Goal: Information Seeking & Learning: Learn about a topic

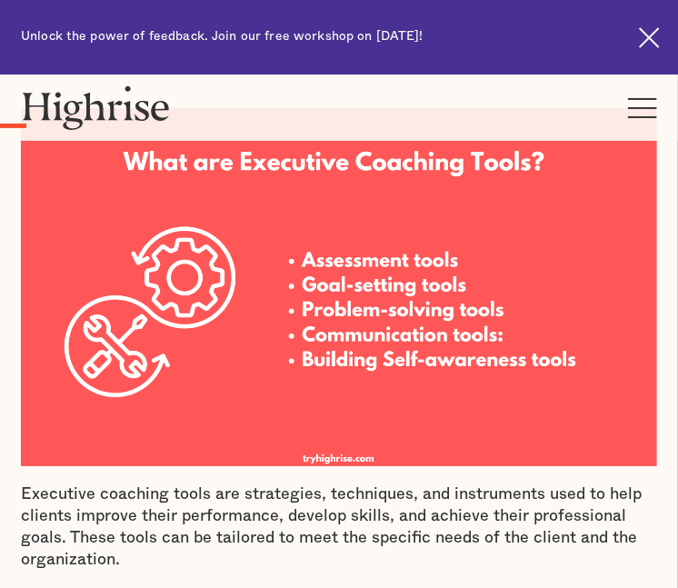
scroll to position [1817, 0]
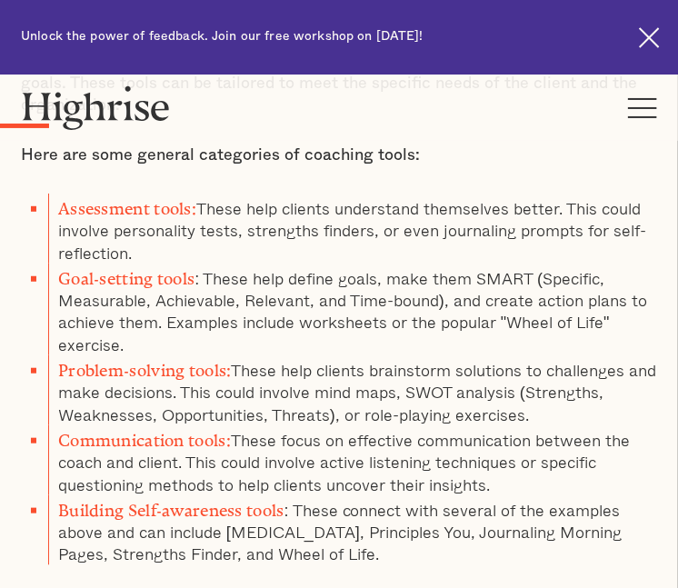
click at [283, 355] on li "Problem-solving tools: These help clients brainstorm solutions to challenges an…" at bounding box center [352, 390] width 609 height 70
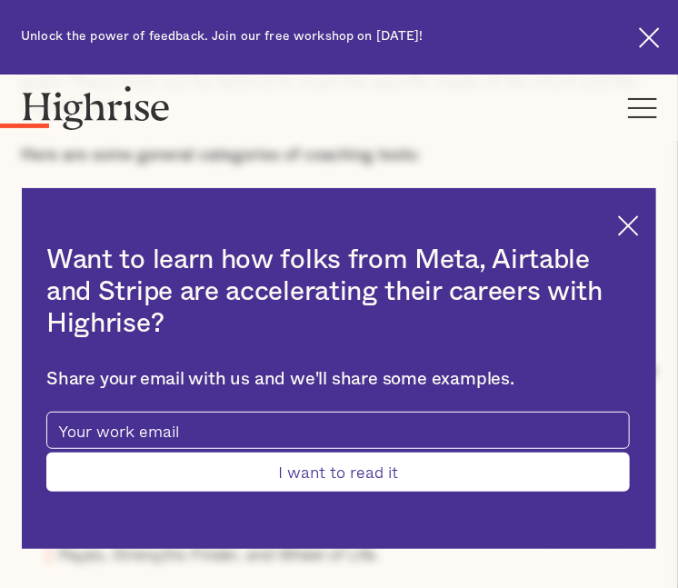
click at [639, 233] on img at bounding box center [628, 225] width 21 height 21
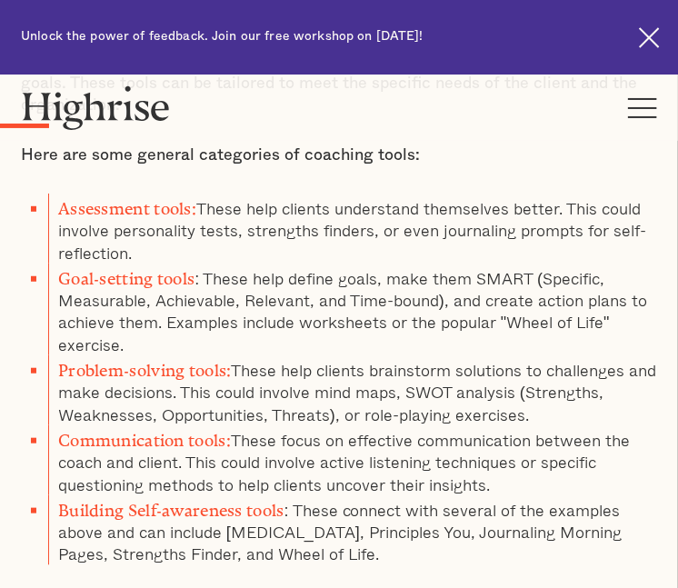
click at [453, 203] on li "Assessment tools: These help clients understand themselves better. This could i…" at bounding box center [352, 229] width 609 height 70
click at [493, 312] on li "Goal-setting tools : These help define goals, make them SMART (Specific, Measur…" at bounding box center [352, 309] width 609 height 92
click at [268, 425] on li "Communication tools: These focus on effective communication between the coach a…" at bounding box center [352, 460] width 609 height 70
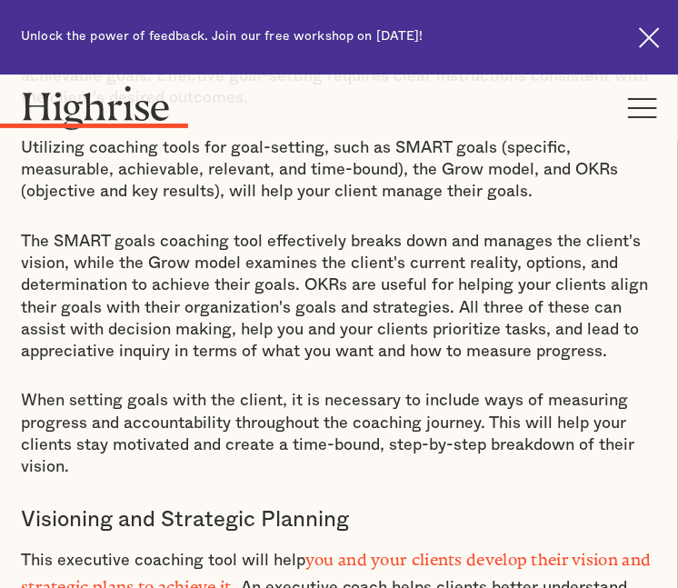
scroll to position [4317, 0]
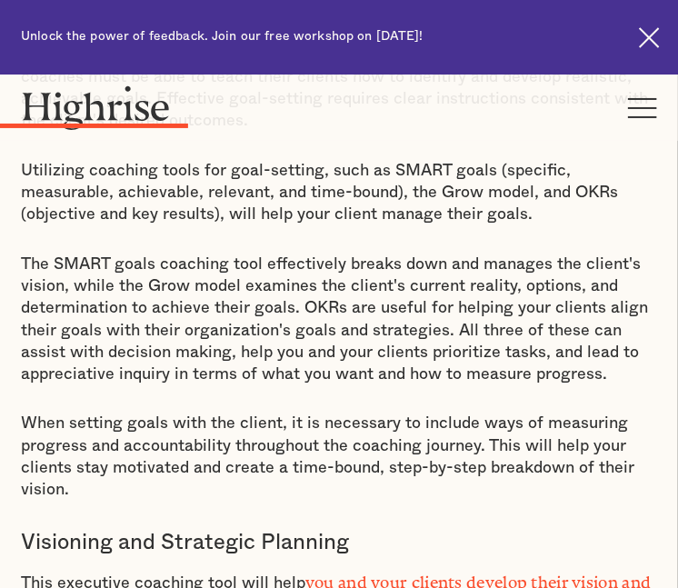
click at [335, 412] on p "When setting goals with the client, it is necessary to include ways of measurin…" at bounding box center [339, 456] width 636 height 88
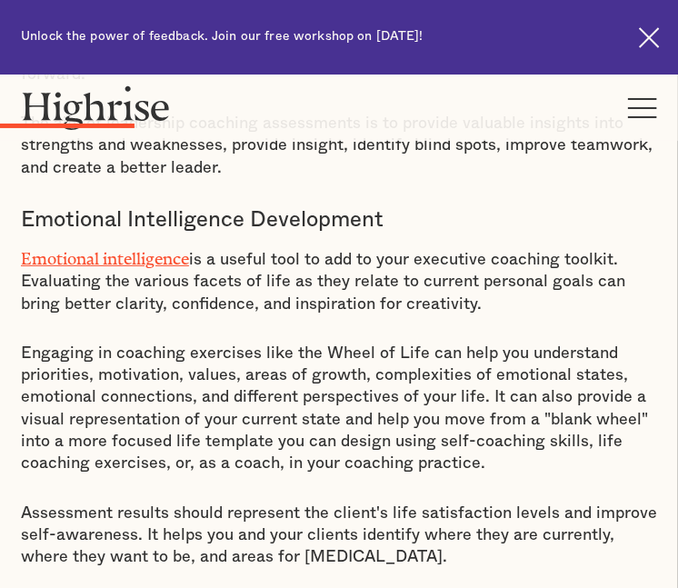
scroll to position [3317, 0]
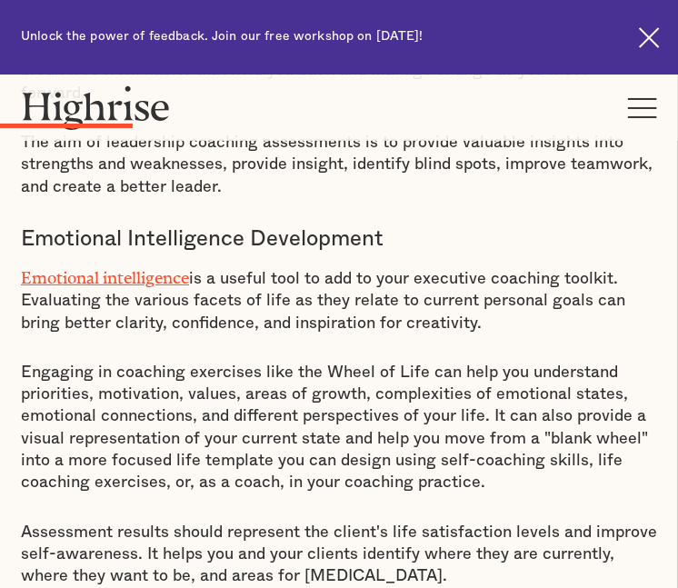
click at [335, 362] on p "Engaging in coaching exercises like the Wheel of Life can help you understand p…" at bounding box center [339, 428] width 636 height 133
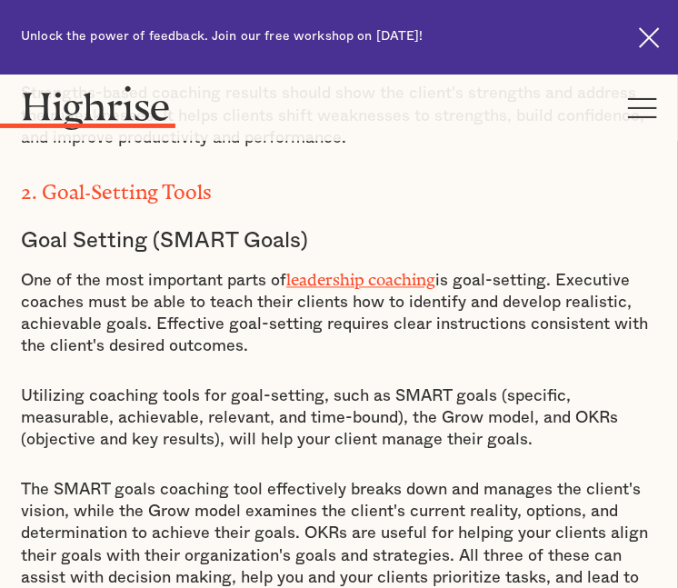
click at [472, 480] on p "The SMART goals coaching tool effectively breaks down and manages the client's …" at bounding box center [339, 546] width 636 height 133
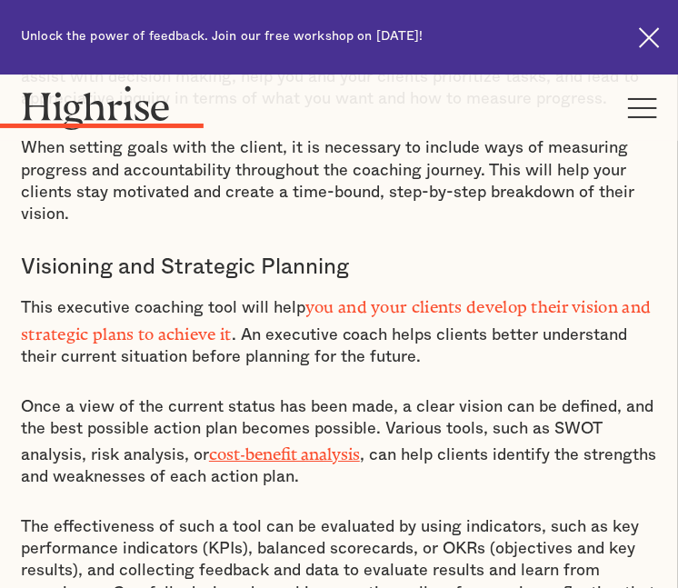
scroll to position [1875, 0]
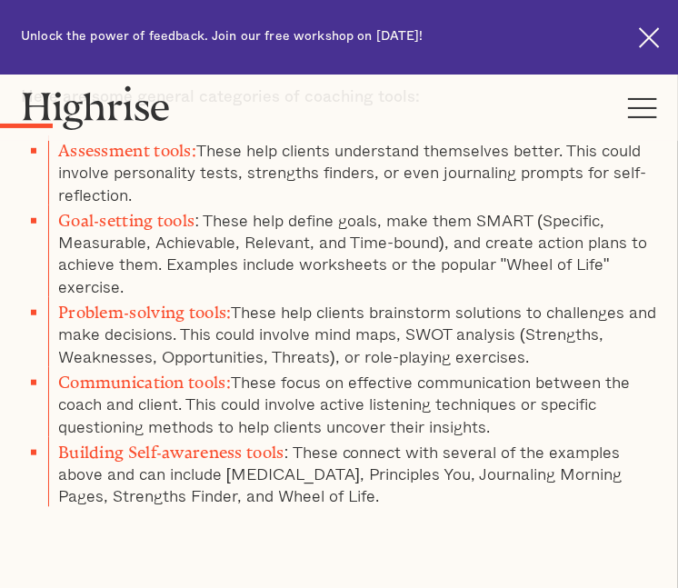
click at [540, 306] on li "Problem-solving tools: These help clients brainstorm solutions to challenges an…" at bounding box center [352, 332] width 609 height 70
